Goal: Transaction & Acquisition: Purchase product/service

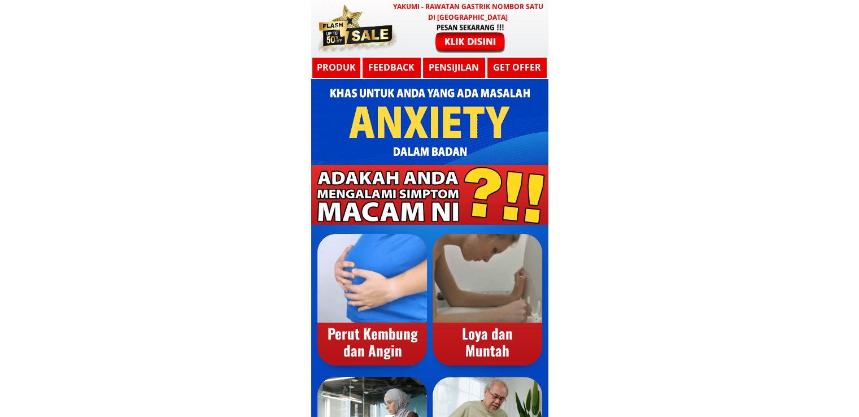
click at [463, 32] on div at bounding box center [470, 38] width 93 height 30
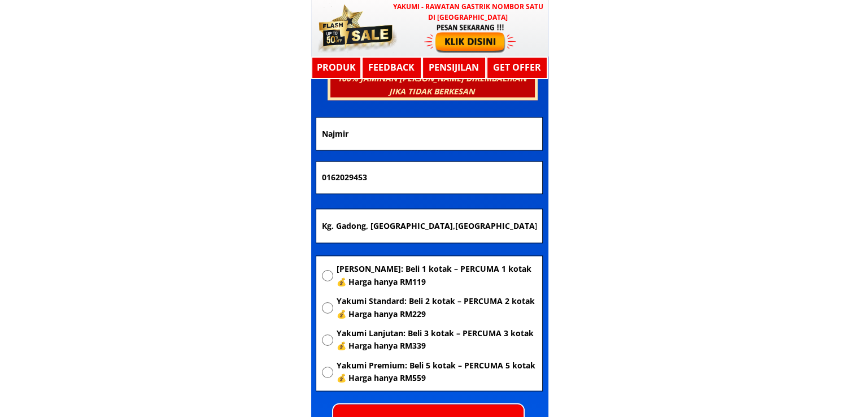
scroll to position [6048, 0]
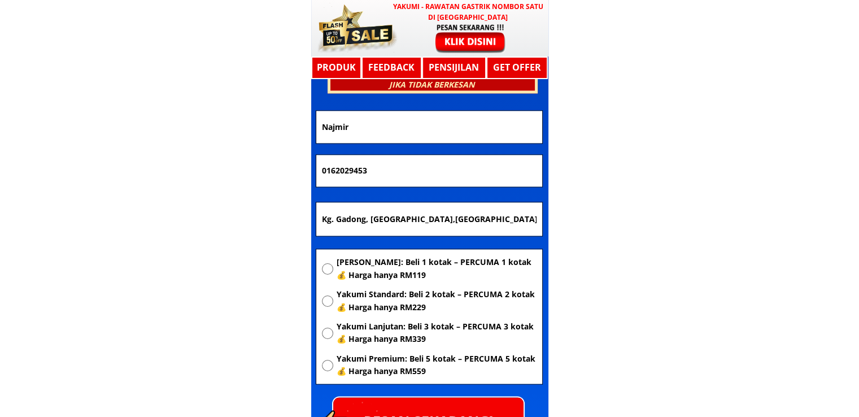
click at [364, 267] on span "[PERSON_NAME]: Beli 1 kotak – PERCUMA 1 kotak 💰 Harga hanya RM119" at bounding box center [436, 268] width 200 height 25
radio input "true"
click at [416, 215] on input "Kg. Gadong, [GEOGRAPHIC_DATA],[GEOGRAPHIC_DATA], [GEOGRAPHIC_DATA], [GEOGRAPHIC…" at bounding box center [429, 219] width 220 height 34
paste input "Murane enterpirse jalan berlian sebaris bataras stesen [GEOGRAPHIC_DATA] [GEOGR…"
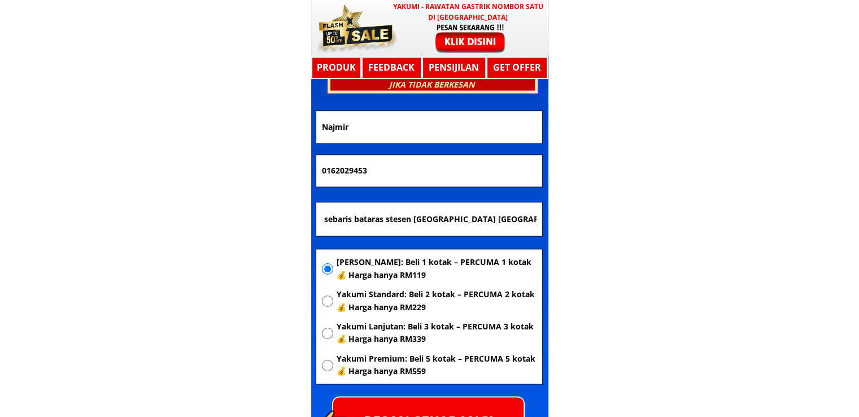
type input "Murane enterpirse jalan berlian sebaris bataras stesen [GEOGRAPHIC_DATA] [GEOGR…"
drag, startPoint x: 417, startPoint y: 168, endPoint x: 183, endPoint y: 171, distance: 233.8
paste input "-805-430"
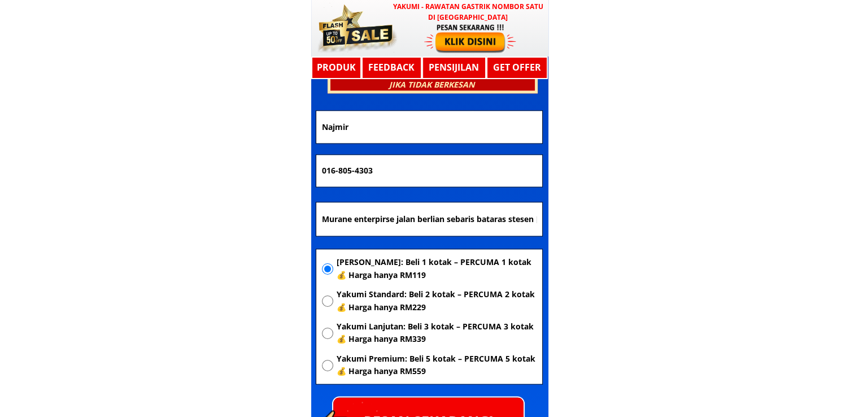
type input "016-805-4303"
drag, startPoint x: 375, startPoint y: 133, endPoint x: 264, endPoint y: 132, distance: 111.3
paste input "[PERSON_NAME]"
type input "[PERSON_NAME]"
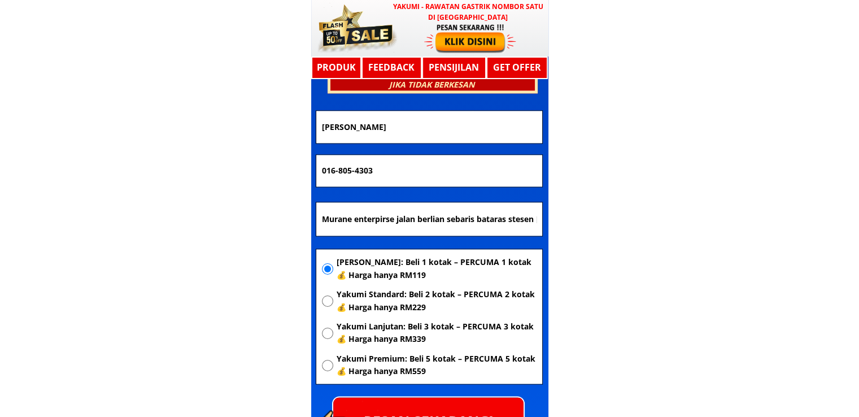
click at [355, 169] on input "016-805-4303" at bounding box center [429, 171] width 220 height 32
click at [338, 172] on input "016-8054303" at bounding box center [429, 171] width 220 height 32
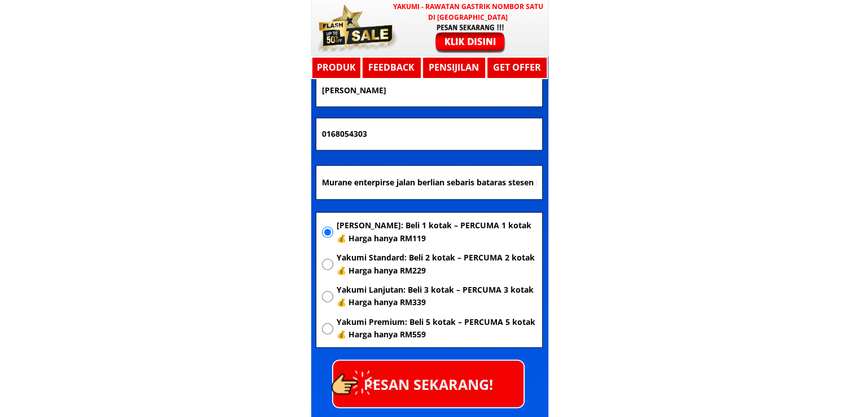
scroll to position [6104, 0]
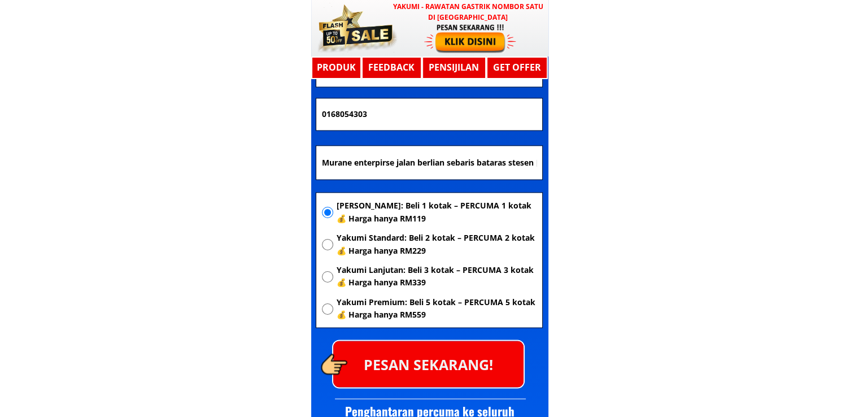
type input "0168054303"
click at [472, 347] on p "PESAN SEKARANG!" at bounding box center [428, 364] width 190 height 46
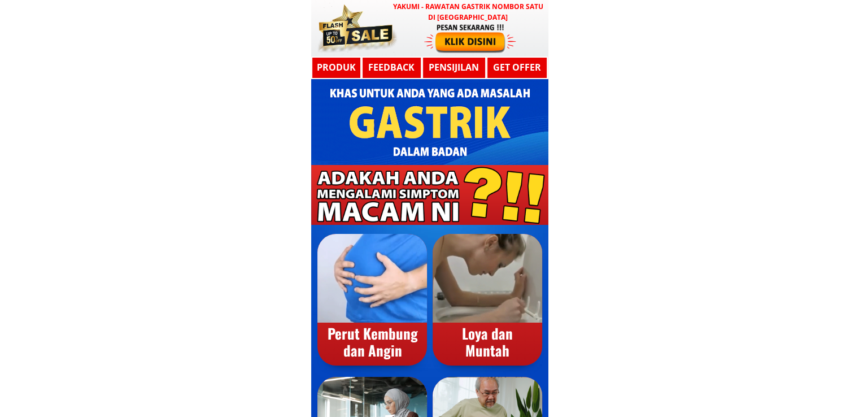
click at [452, 37] on div at bounding box center [470, 38] width 93 height 30
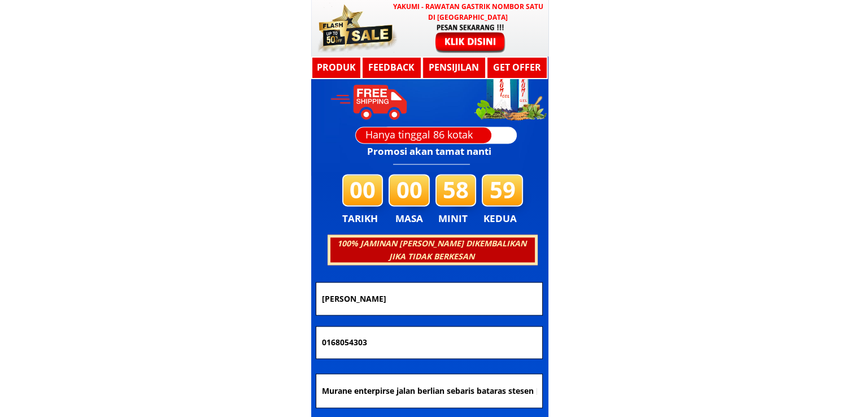
scroll to position [6048, 0]
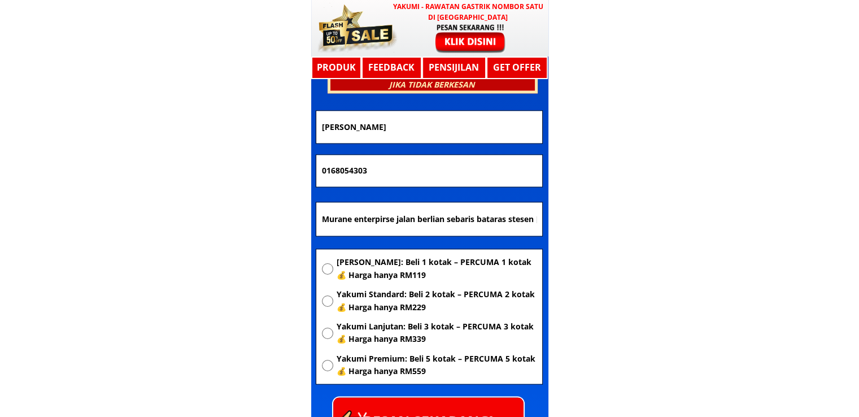
click at [493, 209] on input "Murane enterpirse jalan berlian sebaris bataras stesen bas tawau 91000 Tawau sa…" at bounding box center [429, 219] width 220 height 34
paste input "[GEOGRAPHIC_DATA]"
type input "[GEOGRAPHIC_DATA]"
click at [444, 256] on span "[PERSON_NAME]: Beli 1 kotak – PERCUMA 1 kotak 💰 Harga hanya RM119" at bounding box center [436, 268] width 200 height 25
radio input "true"
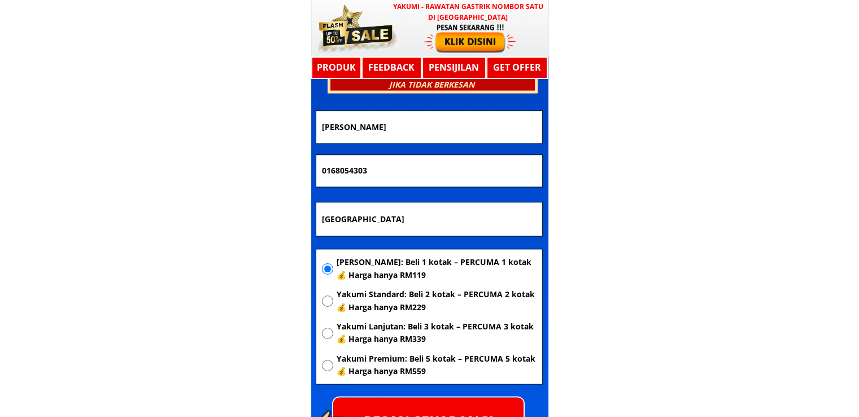
drag, startPoint x: 423, startPoint y: 180, endPoint x: 165, endPoint y: 172, distance: 258.2
paste input "7806562"
type input "0178065623"
drag, startPoint x: 465, startPoint y: 122, endPoint x: 169, endPoint y: 136, distance: 295.7
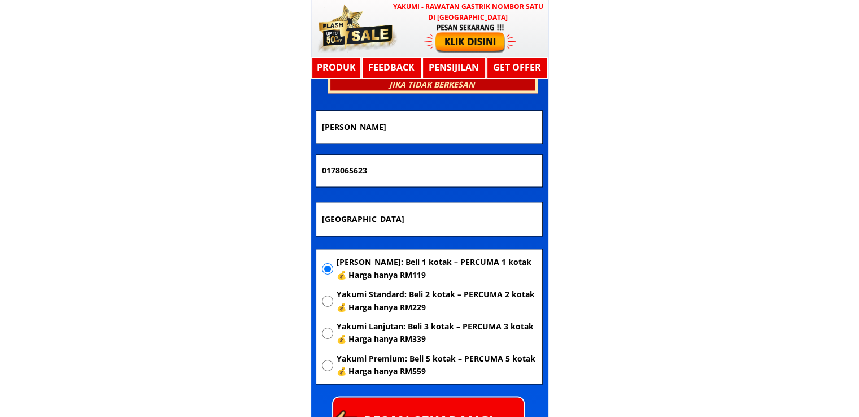
paste input "Haslinda Haslinda""
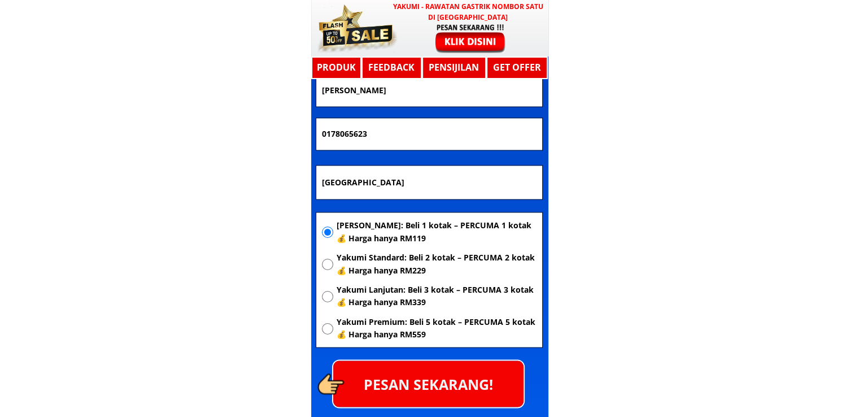
scroll to position [6104, 0]
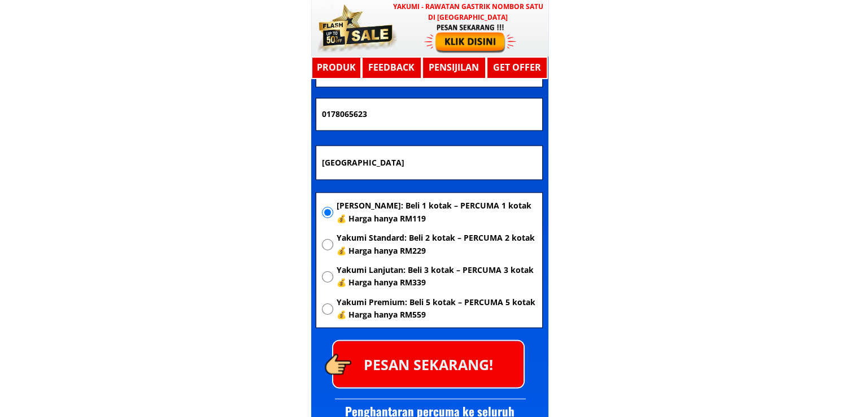
type input "Haslinda Haslinda"
click at [421, 361] on p "PESAN SEKARANG!" at bounding box center [428, 364] width 190 height 46
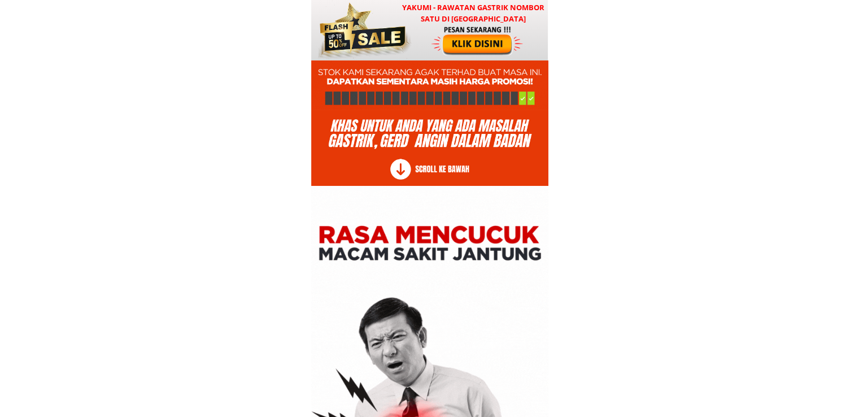
click at [456, 55] on div at bounding box center [429, 30] width 237 height 60
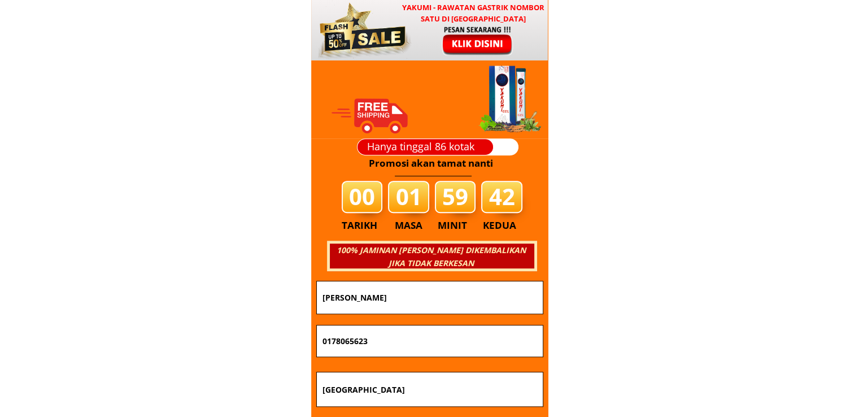
scroll to position [13643, 0]
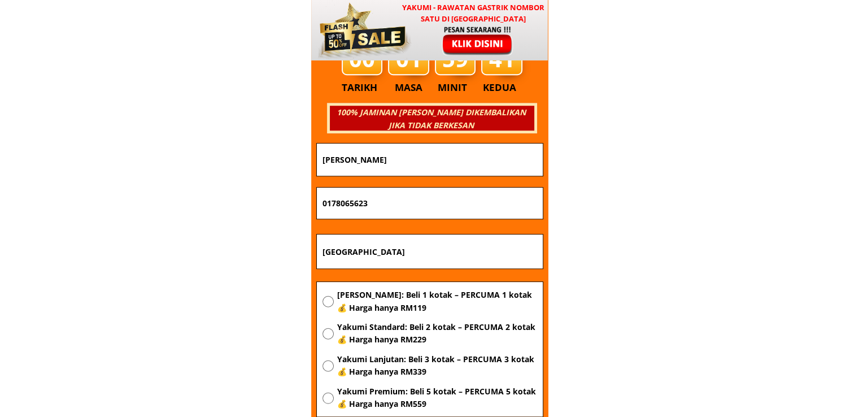
drag, startPoint x: 433, startPoint y: 157, endPoint x: 119, endPoint y: 157, distance: 314.0
paste input "Samsiah binti panikkai"
type input "Samsiah binti panikkai"
drag, startPoint x: 408, startPoint y: 213, endPoint x: 165, endPoint y: 204, distance: 243.1
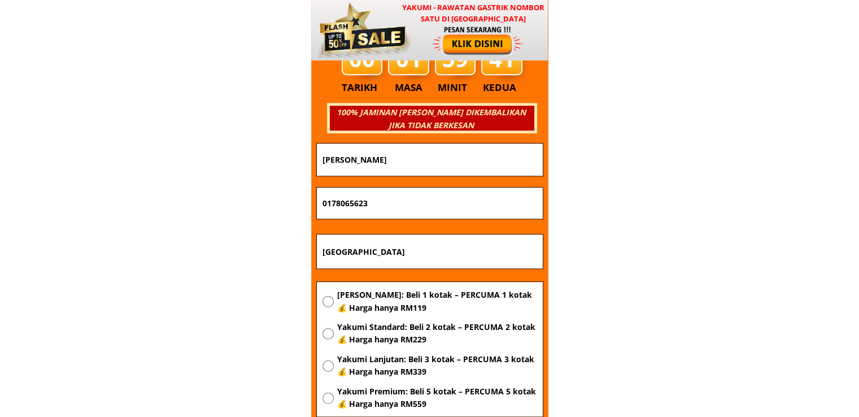
paste input "99020887"
type input "0199020887"
drag, startPoint x: 417, startPoint y: 250, endPoint x: 117, endPoint y: 247, distance: 299.9
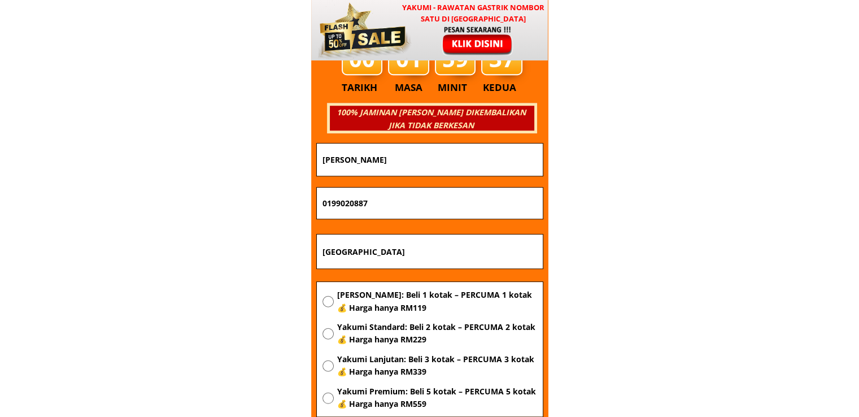
paste input "Lorong mat saleh batu 2 jln apas"
type input "Lorong mat saleh batu 2 jln apas"
click at [371, 297] on span "[PERSON_NAME]: Beli 1 kotak – PERCUMA 1 kotak 💰 Harga hanya RM119" at bounding box center [437, 301] width 200 height 25
radio input "true"
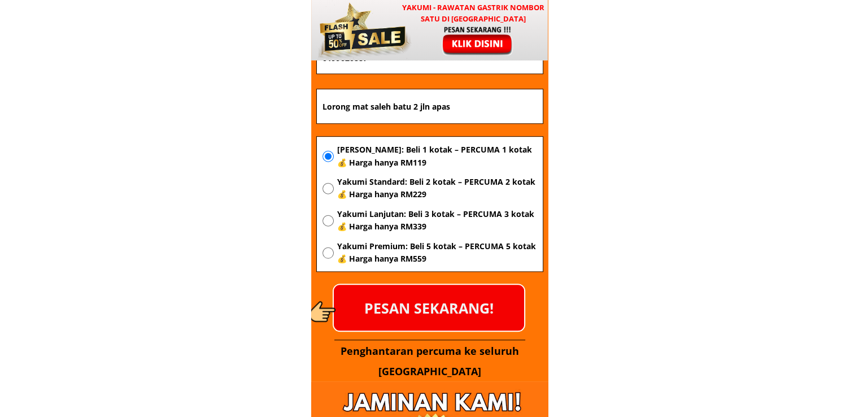
scroll to position [13813, 0]
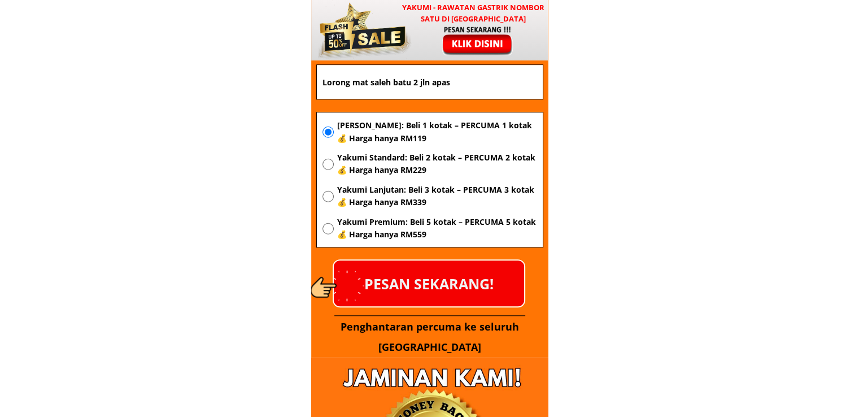
click at [456, 294] on p "PESAN SEKARANG!" at bounding box center [429, 283] width 190 height 46
